Goal: Task Accomplishment & Management: Manage account settings

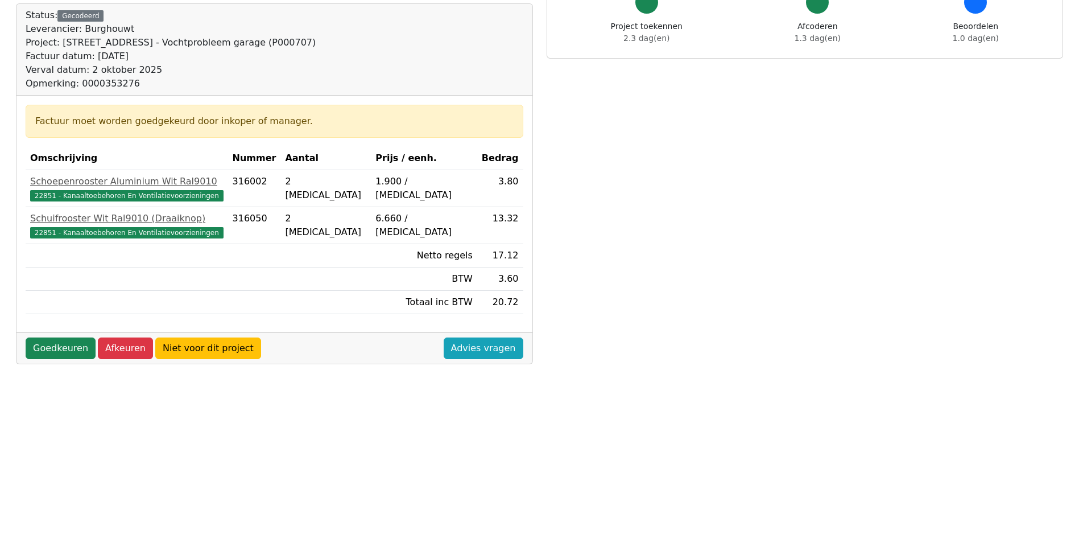
scroll to position [228, 0]
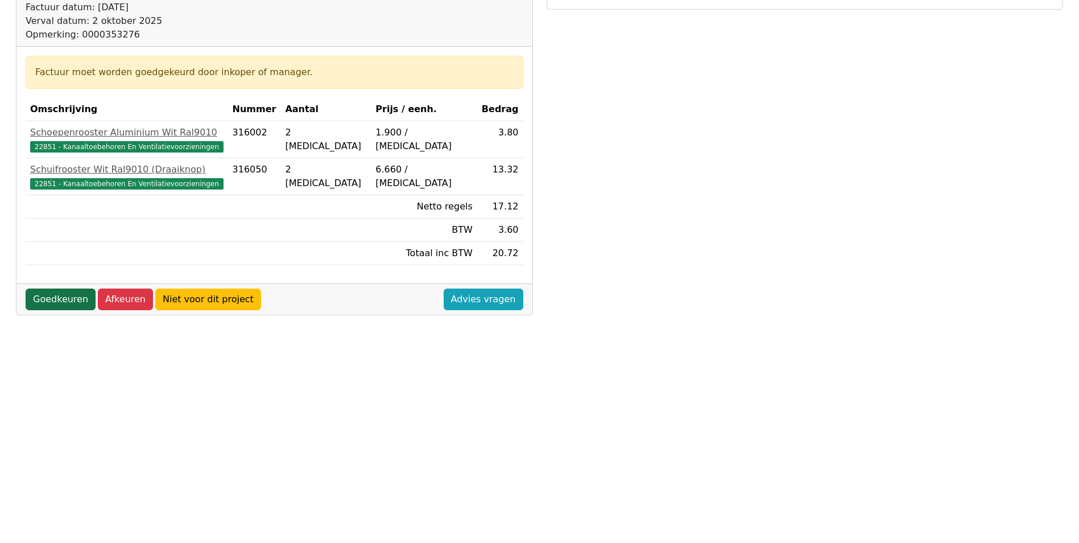
click at [60, 300] on link "Goedkeuren" at bounding box center [61, 300] width 70 height 22
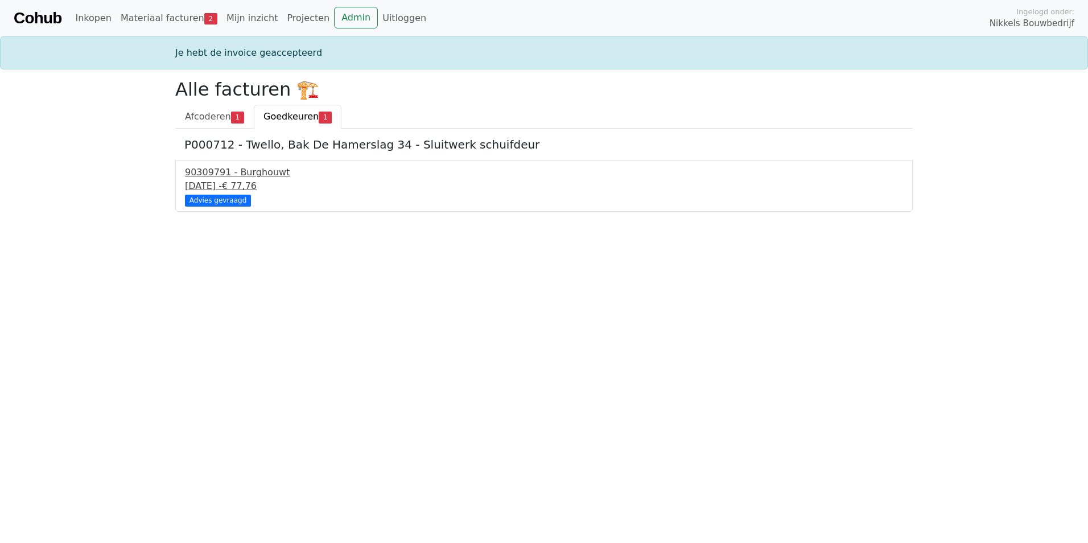
click at [212, 200] on div "Advies gevraagd" at bounding box center [218, 200] width 66 height 11
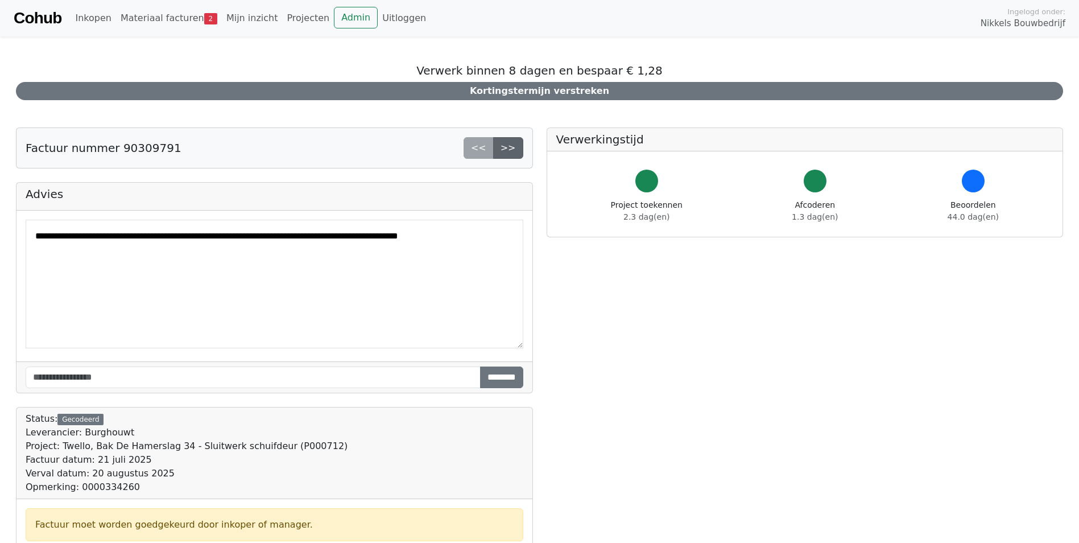
click at [505, 148] on link ">>" at bounding box center [508, 148] width 30 height 22
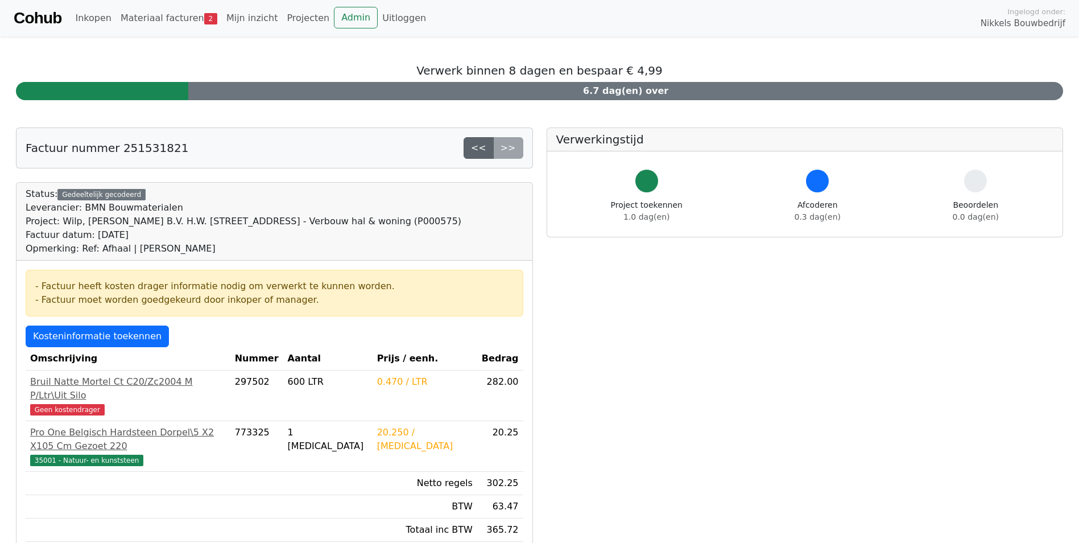
click at [483, 152] on link "<<" at bounding box center [479, 148] width 30 height 22
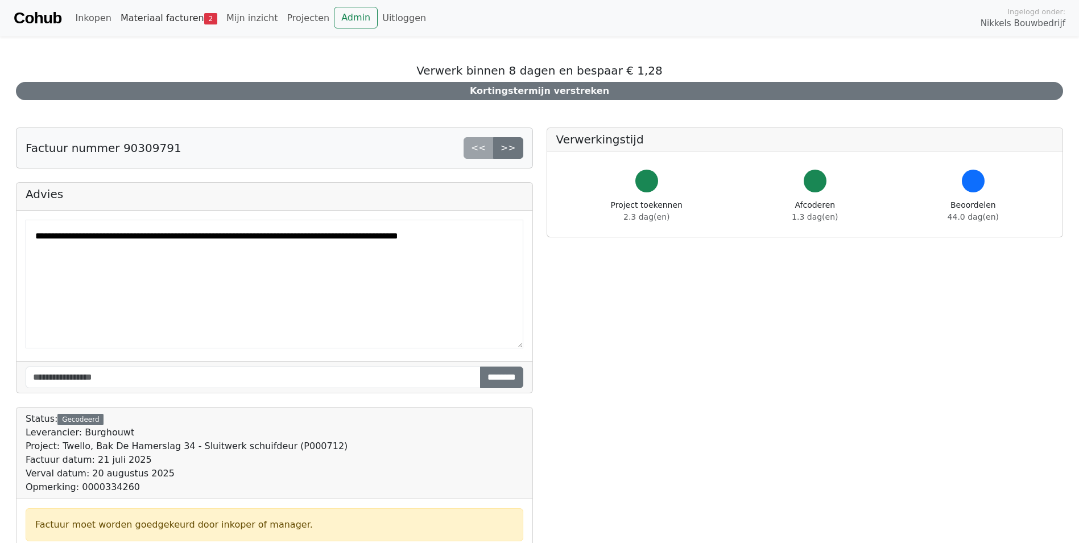
click at [184, 17] on link "Materiaal facturen 2" at bounding box center [169, 18] width 106 height 23
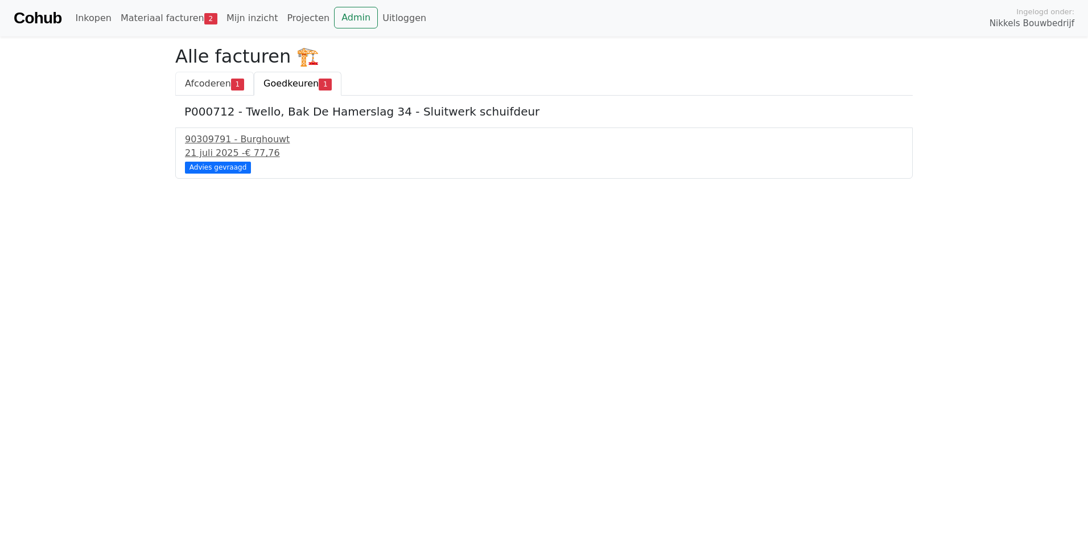
click at [228, 83] on span "Afcoderen" at bounding box center [208, 83] width 46 height 11
click at [240, 143] on div "251531821 - BMN Bouwmaterialen" at bounding box center [544, 140] width 718 height 14
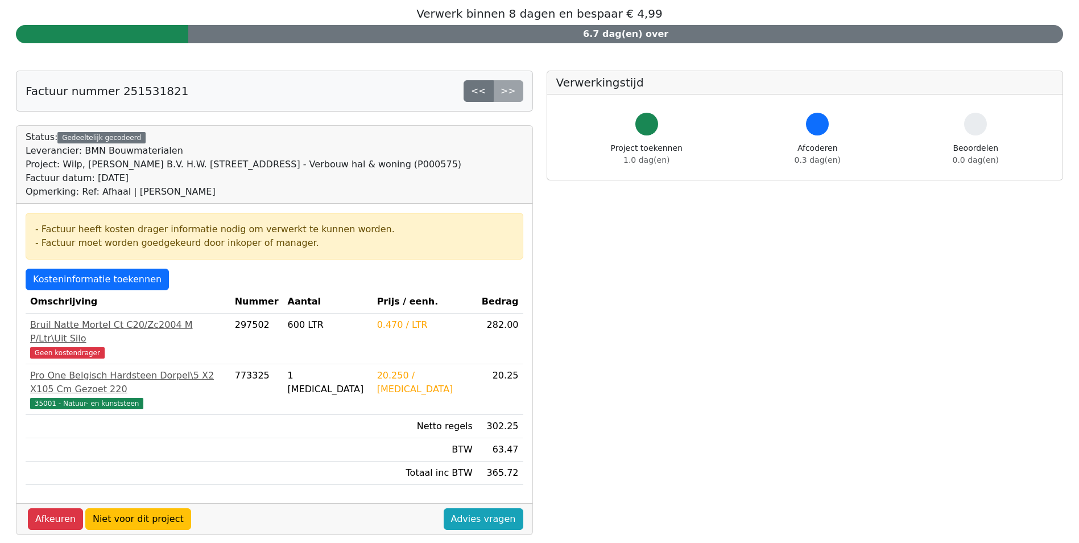
scroll to position [114, 0]
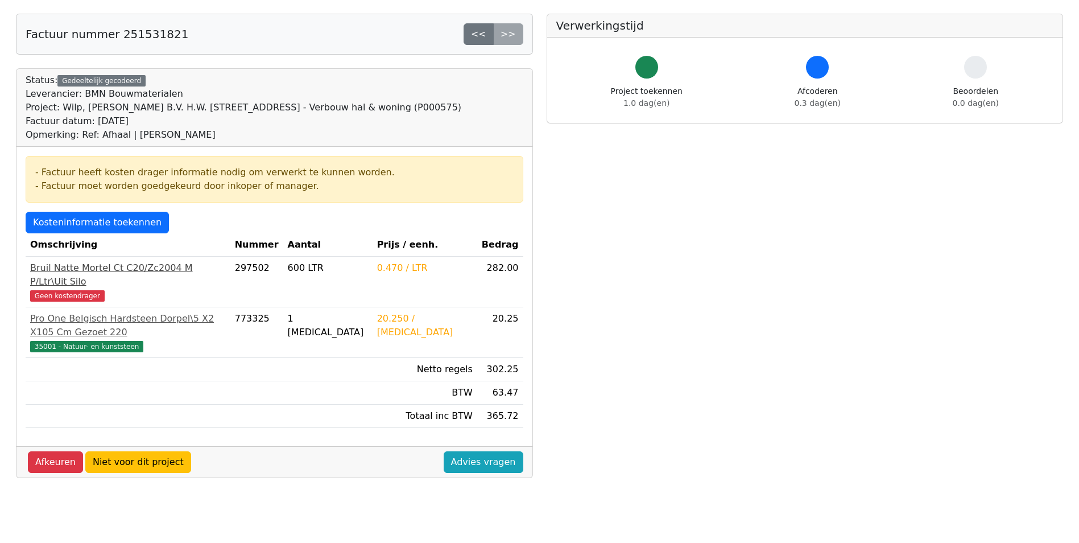
click at [83, 290] on span "Geen kostendrager" at bounding box center [67, 295] width 75 height 11
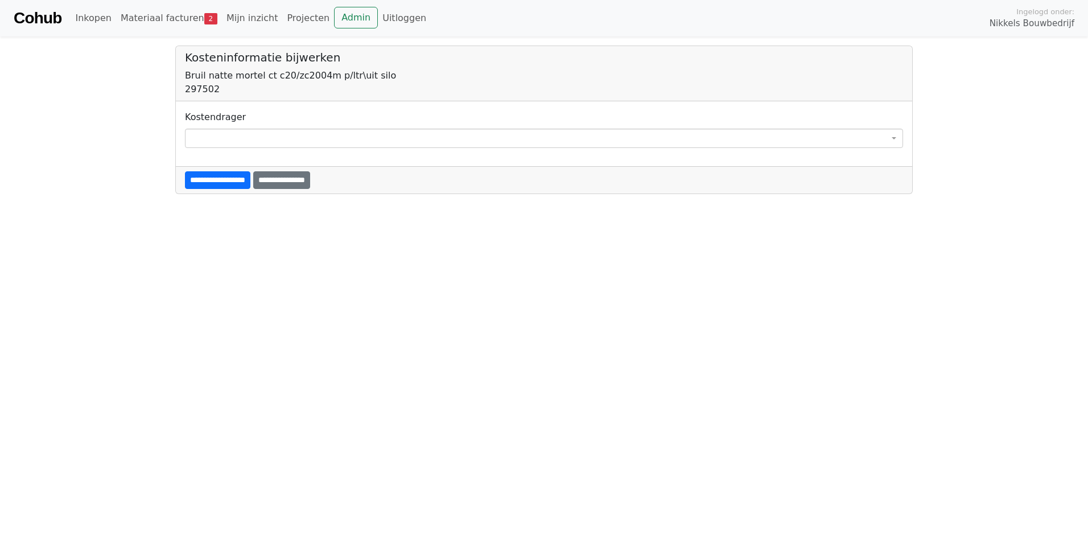
click at [210, 143] on span at bounding box center [544, 138] width 718 height 19
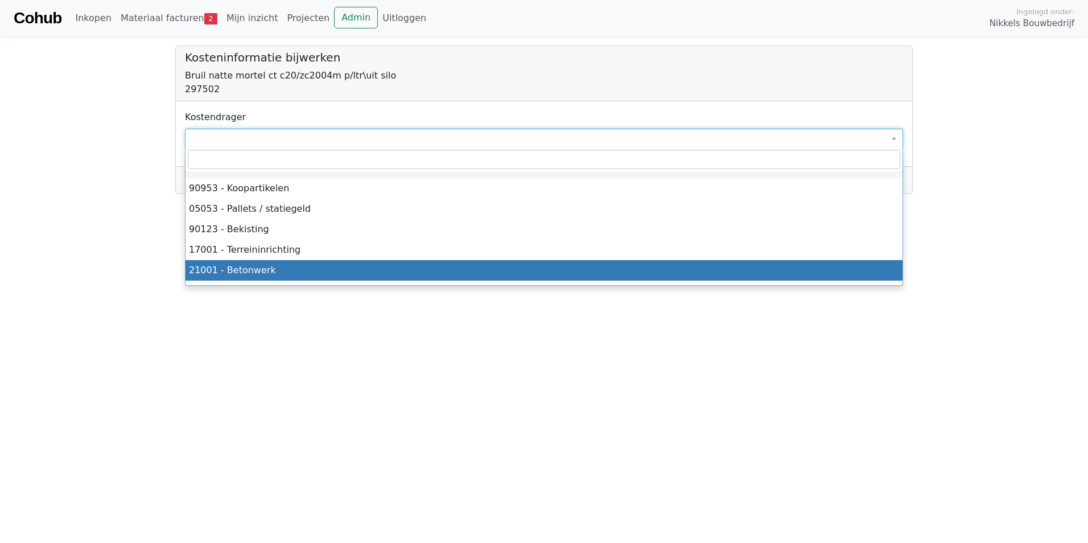
select select "*****"
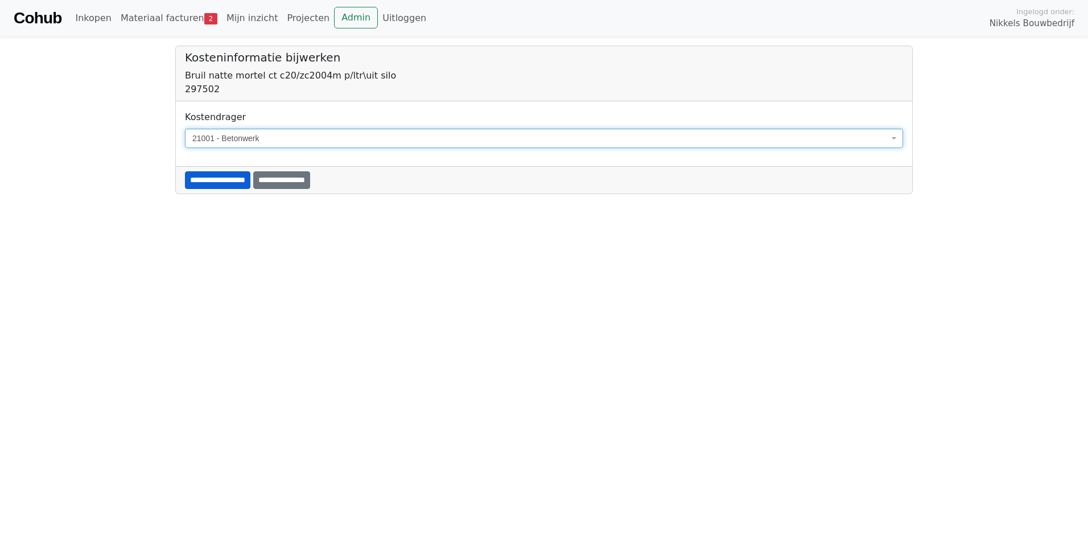
click at [250, 182] on input "**********" at bounding box center [217, 180] width 65 height 18
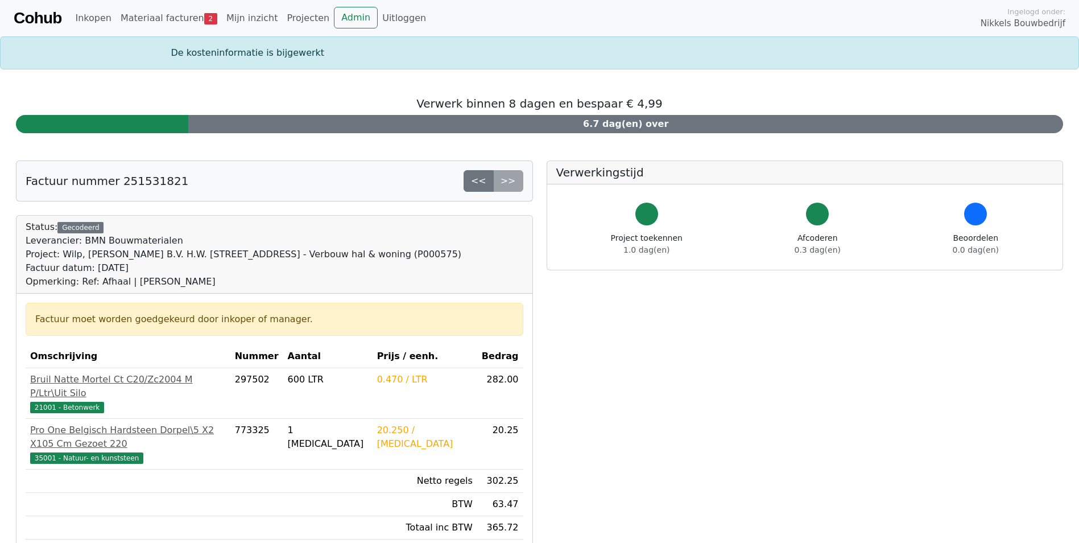
scroll to position [57, 0]
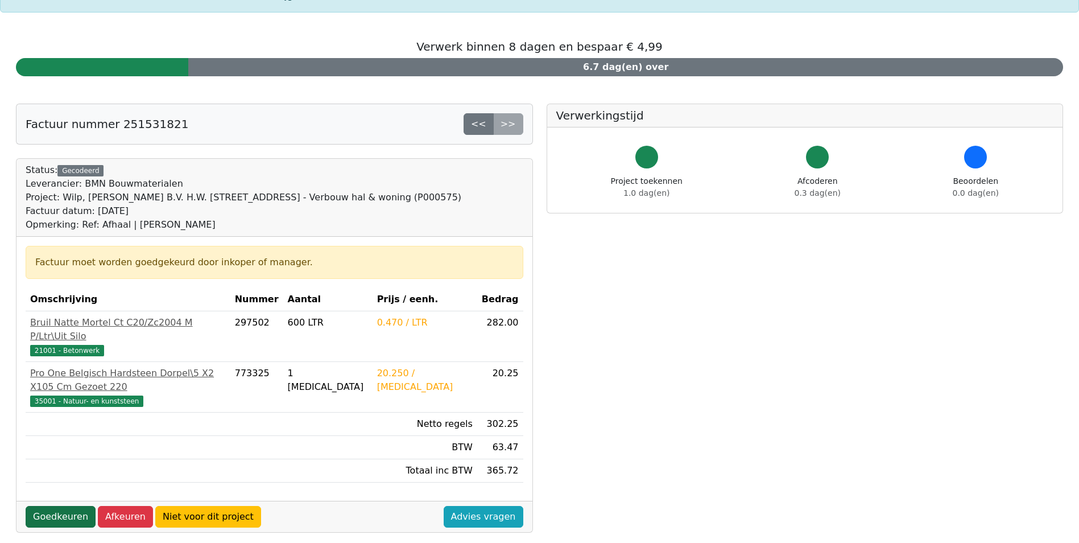
click at [57, 506] on link "Goedkeuren" at bounding box center [61, 517] width 70 height 22
